Goal: Information Seeking & Learning: Learn about a topic

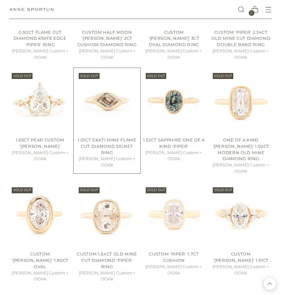
scroll to position [304, 0]
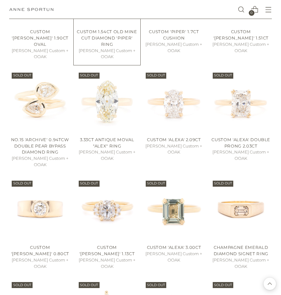
scroll to position [633, 0]
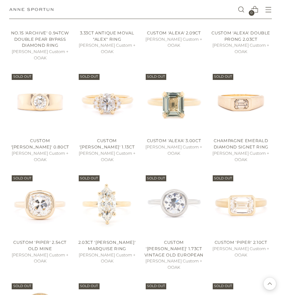
click at [267, 12] on button "Open menu modal" at bounding box center [268, 9] width 13 height 13
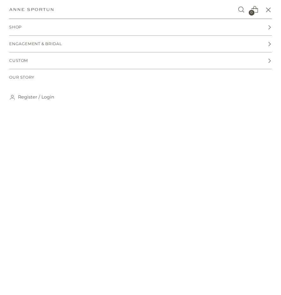
click at [92, 42] on link "Engagement & Bridal" at bounding box center [140, 44] width 262 height 16
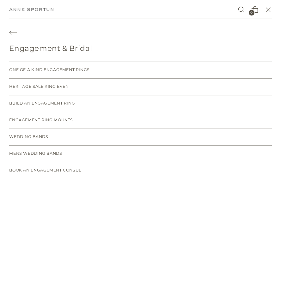
click at [16, 31] on icon "Back" at bounding box center [13, 33] width 8 height 8
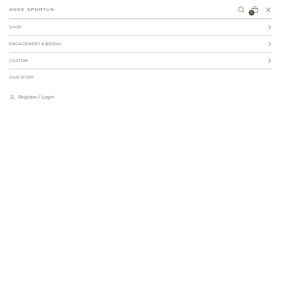
click at [37, 28] on link "Shop" at bounding box center [140, 27] width 262 height 16
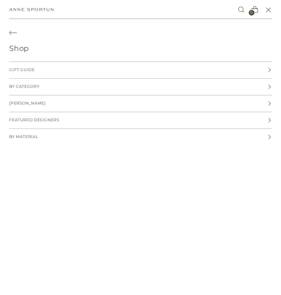
click at [12, 30] on icon "Back" at bounding box center [13, 33] width 8 height 8
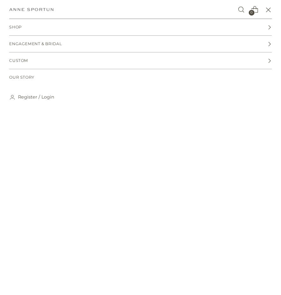
click at [47, 45] on span "Engagement & Bridal" at bounding box center [35, 44] width 52 height 6
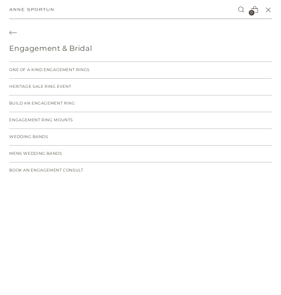
click at [38, 132] on link "Wedding Bands" at bounding box center [140, 137] width 262 height 16
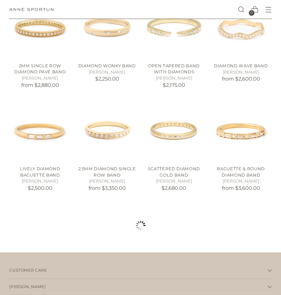
scroll to position [401, 0]
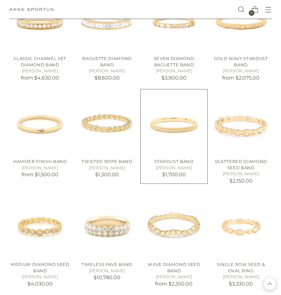
scroll to position [666, 0]
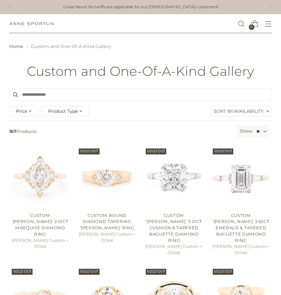
click at [265, 21] on button "Open menu modal" at bounding box center [268, 23] width 13 height 13
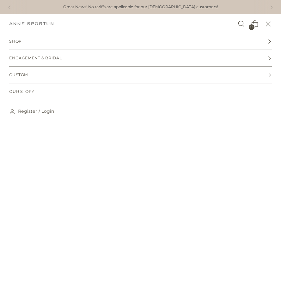
click at [64, 68] on link "Custom" at bounding box center [140, 75] width 262 height 16
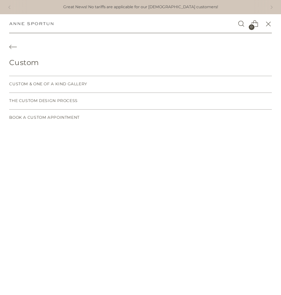
click at [44, 83] on span "Custom & One of a Kind Gallery" at bounding box center [48, 84] width 78 height 6
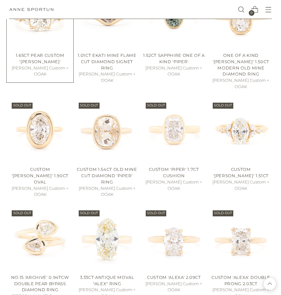
scroll to position [258, 0]
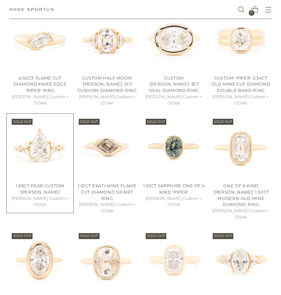
click at [0, 0] on img "1.65ct Pear Custom 'Kathleen'" at bounding box center [0, 0] width 0 height 0
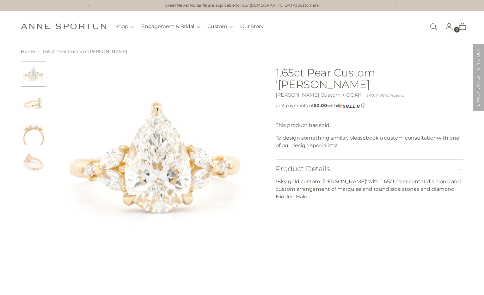
click at [34, 167] on img "Change image to image 4" at bounding box center [33, 161] width 25 height 25
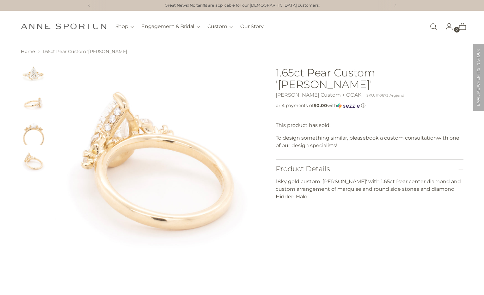
click at [38, 128] on img "Change image to image 3" at bounding box center [33, 132] width 25 height 25
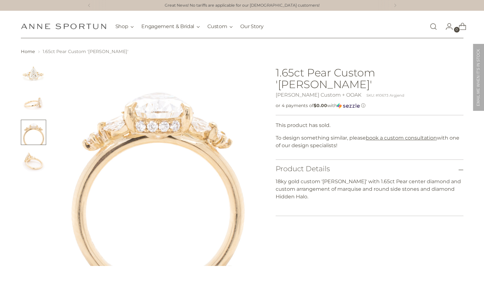
click at [39, 108] on img "Change image to image 2" at bounding box center [33, 103] width 25 height 25
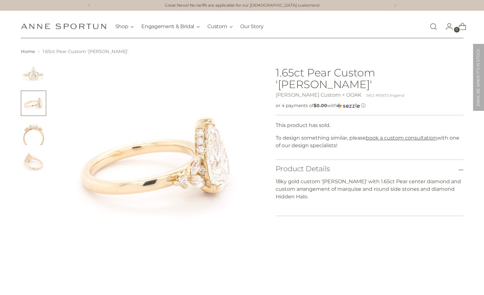
click at [33, 75] on img "Change image to image 1" at bounding box center [33, 74] width 25 height 25
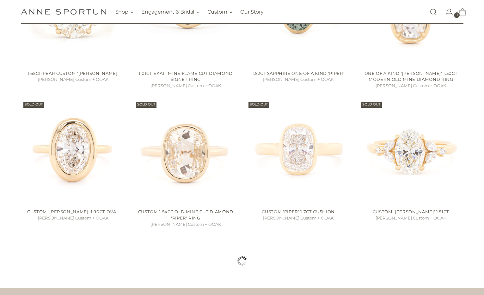
scroll to position [601, 0]
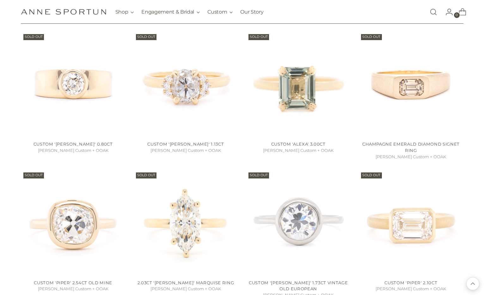
scroll to position [846, 0]
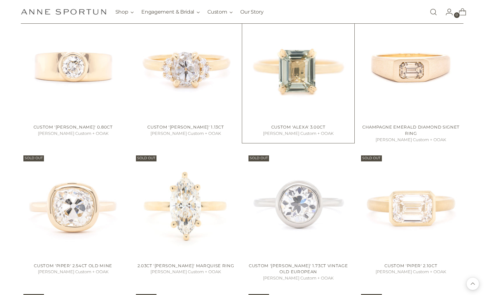
click at [0, 0] on img "Custom 'Alexa' 3.00ct" at bounding box center [0, 0] width 0 height 0
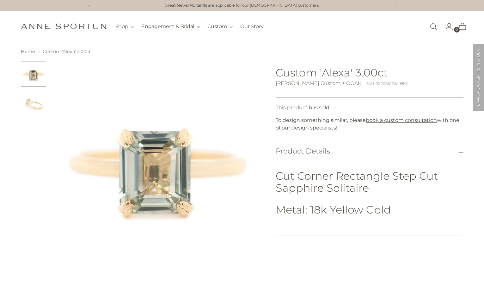
click at [29, 95] on img "Change image to image 2" at bounding box center [33, 103] width 25 height 25
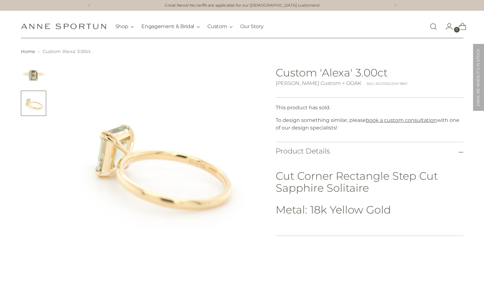
click at [30, 80] on img "Change image to image 1" at bounding box center [33, 74] width 25 height 25
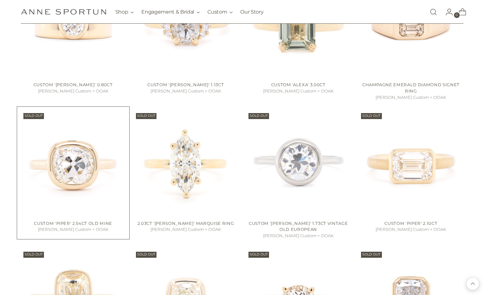
scroll to position [951, 0]
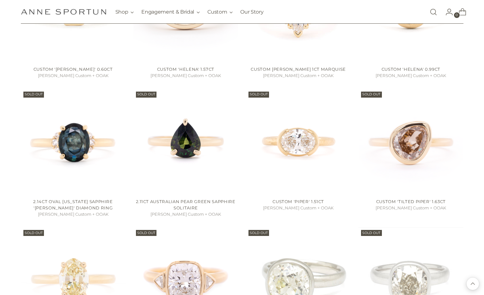
scroll to position [1488, 0]
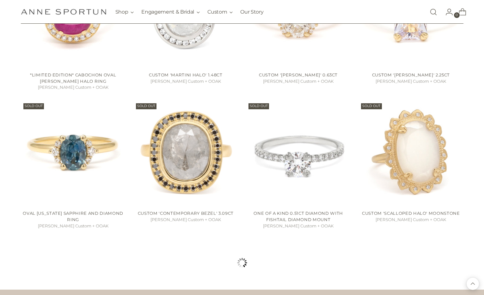
scroll to position [3789, 0]
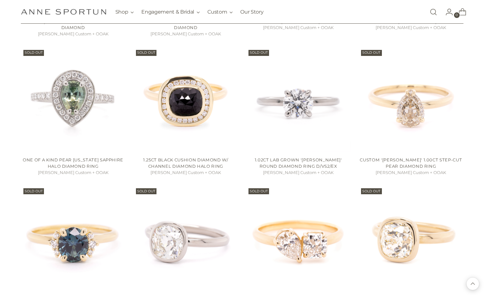
scroll to position [2839, 0]
